Goal: Transaction & Acquisition: Subscribe to service/newsletter

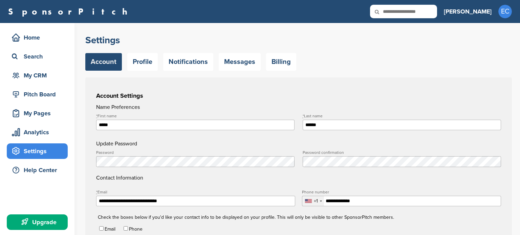
click at [331, 49] on div "Settings Account Profile Notifications Messages Billing" at bounding box center [298, 52] width 426 height 37
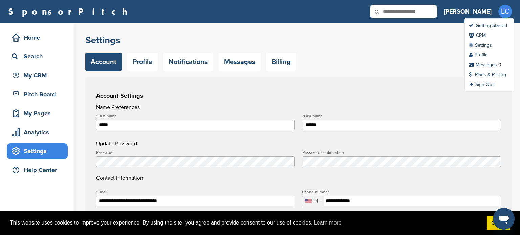
click at [487, 76] on link "Plans & Pricing" at bounding box center [487, 75] width 37 height 6
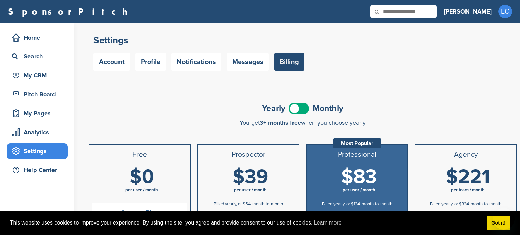
click at [448, 101] on div "Yearly Monthly" at bounding box center [303, 108] width 428 height 15
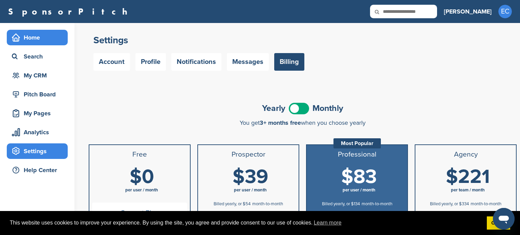
click at [47, 41] on div "Home" at bounding box center [39, 37] width 58 height 12
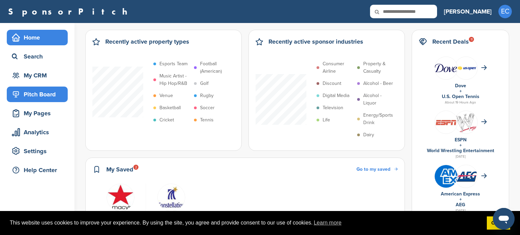
click at [44, 96] on div "Pitch Board" at bounding box center [39, 94] width 58 height 12
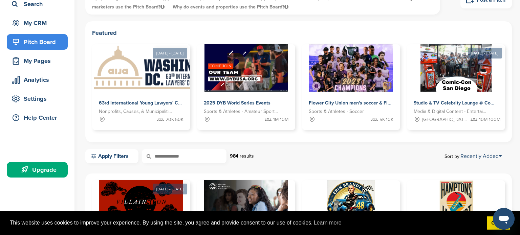
scroll to position [54, 0]
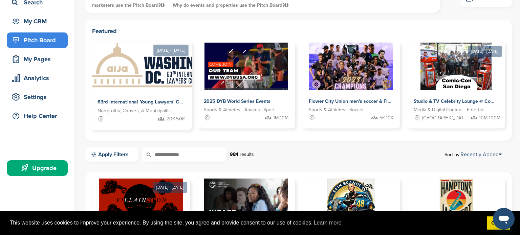
click at [163, 59] on img at bounding box center [159, 65] width 139 height 49
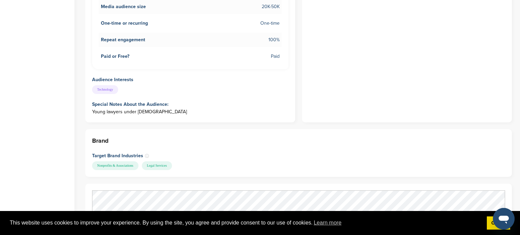
scroll to position [623, 0]
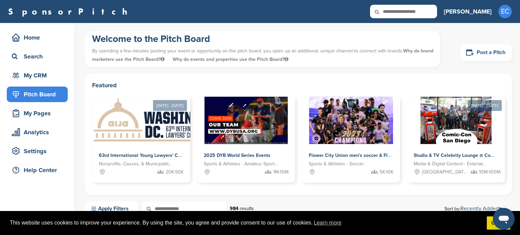
click at [488, 59] on link "Post a Pitch" at bounding box center [485, 52] width 51 height 17
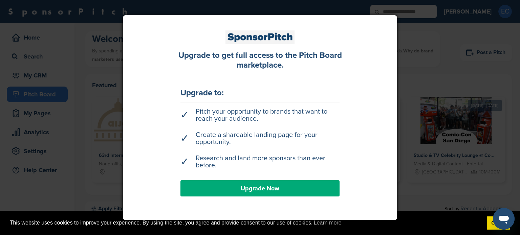
click at [284, 185] on link "Upgrade Now" at bounding box center [259, 188] width 159 height 16
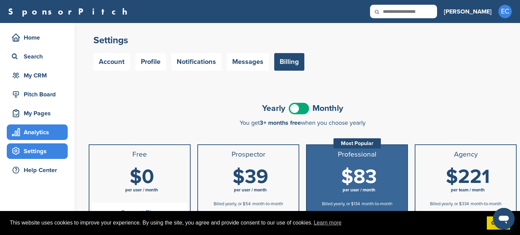
click at [47, 130] on div "Analytics" at bounding box center [39, 132] width 58 height 12
